Goal: Navigation & Orientation: Find specific page/section

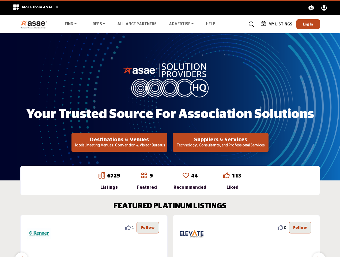
click at [34, 8] on span "More from ASAE" at bounding box center [40, 7] width 37 height 4
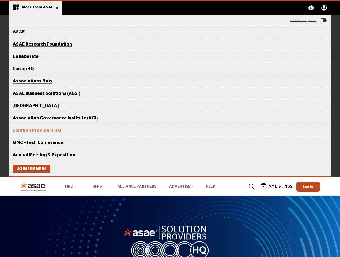
click at [312, 8] on icon "Explore ASAE" at bounding box center [312, 8] width 6 height 6
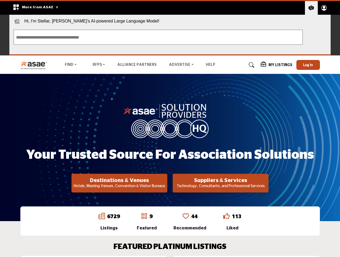
click at [324, 8] on circle "Explore ASAE" at bounding box center [324, 7] width 3 height 3
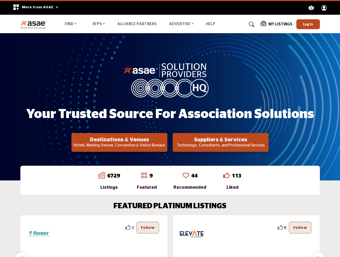
click at [308, 24] on span "Hi, I'm Stellar, [PERSON_NAME]'s AI-powered Large Language Model!" at bounding box center [169, 20] width 321 height 11
click at [119, 143] on div "Your Trusted Source for Association Solutions Destinations & Venues Hotels, Mee…" at bounding box center [170, 107] width 300 height 90
click at [166, 143] on h2 "Suppliers & Services" at bounding box center [119, 140] width 93 height 6
click at [163, 236] on div "1" at bounding box center [93, 256] width 147 height 83
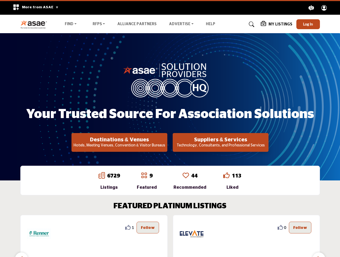
click at [0, 227] on section "FEATURED PLATINUM LISTINGS 2 2 Follow Following Richmond Region Tourism ... Vie…" at bounding box center [170, 249] width 340 height 117
click at [0, 228] on section "FEATURED PLATINUM LISTINGS 2 2 Follow Following Richmond Region Tourism ... Vie…" at bounding box center [170, 249] width 340 height 117
